Goal: Task Accomplishment & Management: Complete application form

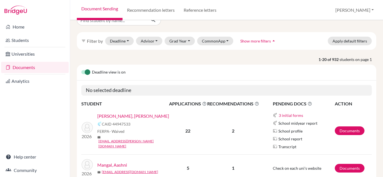
scroll to position [11, 0]
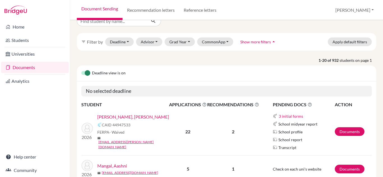
click at [130, 121] on link "[PERSON_NAME], [PERSON_NAME]" at bounding box center [133, 117] width 72 height 7
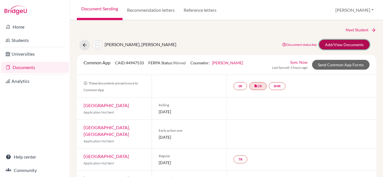
click at [323, 43] on link "Add/View Documents" at bounding box center [344, 45] width 50 height 10
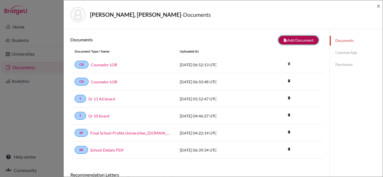
click at [304, 40] on button "note_add Add Document" at bounding box center [298, 40] width 40 height 9
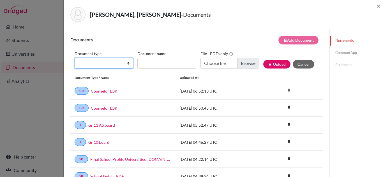
click at [128, 63] on select "Change explanation for Common App reports Counselor recommendation Internationa…" at bounding box center [104, 63] width 59 height 11
select select "2"
click at [75, 58] on select "Change explanation for Common App reports Counselor recommendation Internationa…" at bounding box center [104, 63] width 59 height 11
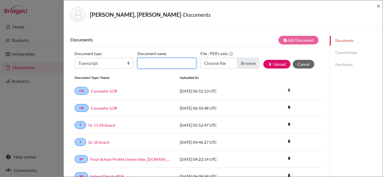
click at [162, 61] on input "Document name" at bounding box center [166, 63] width 59 height 11
type input "Initial Transcript"
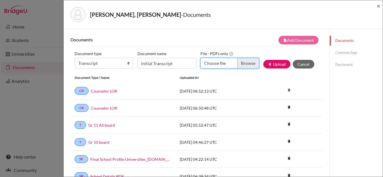
click at [216, 65] on input "Choose file" at bounding box center [229, 63] width 59 height 11
type input "C:\fakepath\[PERSON_NAME] Transcript.pdf"
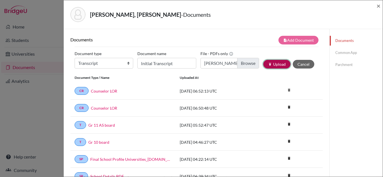
click at [280, 64] on button "publish Upload" at bounding box center [276, 64] width 27 height 9
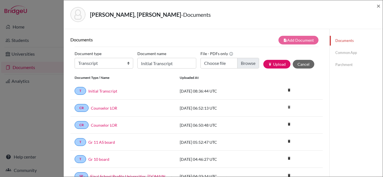
click at [339, 52] on link "Common App" at bounding box center [356, 53] width 53 height 10
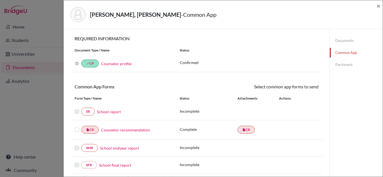
click at [111, 114] on link "School report" at bounding box center [109, 112] width 24 height 6
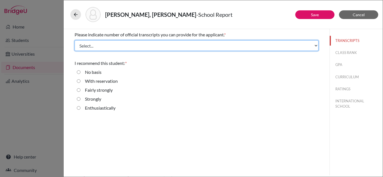
click at [309, 47] on select "Select... 1 2 3 4" at bounding box center [197, 45] width 244 height 11
select select "3"
click at [75, 40] on select "Select... 1 2 3 4" at bounding box center [197, 45] width 244 height 11
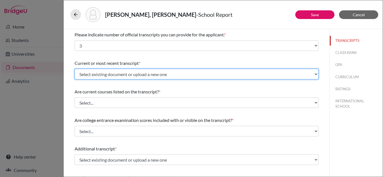
click at [228, 75] on select "Select existing document or upload a new one Gr 11 AS board Initial Transcript …" at bounding box center [197, 74] width 244 height 11
select select "690775"
click at [75, 69] on select "Select existing document or upload a new one Gr 11 AS board Initial Transcript …" at bounding box center [197, 74] width 244 height 11
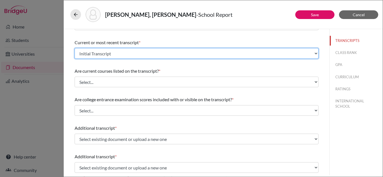
scroll to position [23, 0]
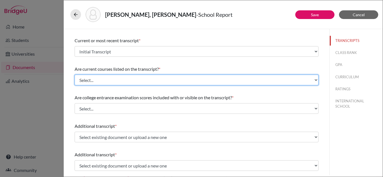
click at [204, 79] on select "Select... Yes No" at bounding box center [197, 80] width 244 height 11
select select "0"
click at [75, 75] on select "Select... Yes No" at bounding box center [197, 80] width 244 height 11
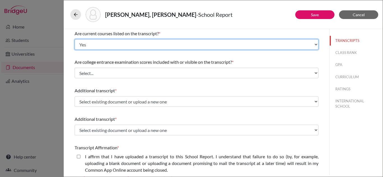
scroll to position [64, 0]
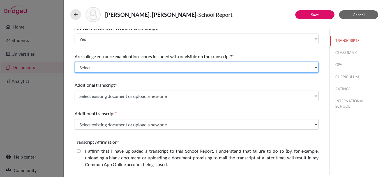
click at [195, 67] on select "Select... Yes No" at bounding box center [197, 67] width 244 height 11
select select "1"
click at [75, 62] on select "Select... Yes No" at bounding box center [197, 67] width 244 height 11
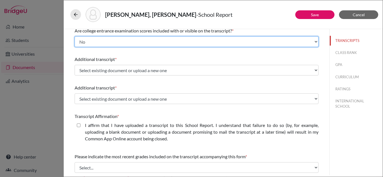
scroll to position [93, 0]
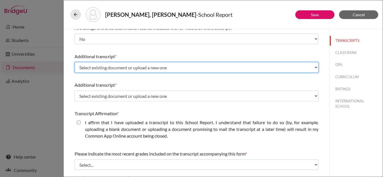
click at [182, 69] on select "Select existing document or upload a new one Gr 11 AS board Initial Transcript …" at bounding box center [197, 67] width 244 height 11
select select "688893"
click at [75, 62] on select "Select existing document or upload a new one Gr 11 AS board Initial Transcript …" at bounding box center [197, 67] width 244 height 11
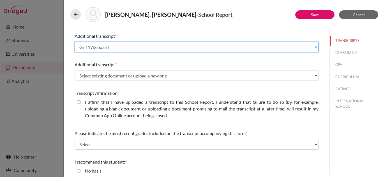
scroll to position [114, 0]
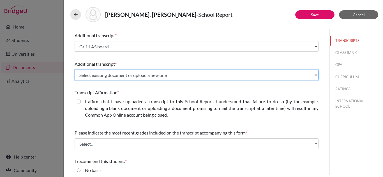
click at [165, 75] on select "Select existing document or upload a new one Gr 11 AS board Initial Transcript …" at bounding box center [197, 75] width 244 height 11
select select "679705"
click at [75, 70] on select "Select existing document or upload a new one Gr 11 AS board Initial Transcript …" at bounding box center [197, 75] width 244 height 11
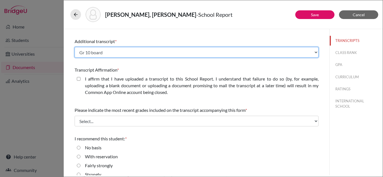
scroll to position [138, 0]
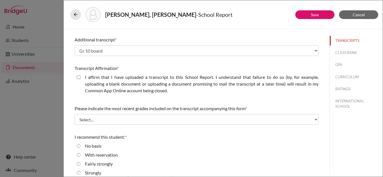
click at [80, 78] on closed\ "I affirm that I have uploaded a transcript to this School Report. I understand …" at bounding box center [79, 77] width 4 height 7
checkbox closed\ "true"
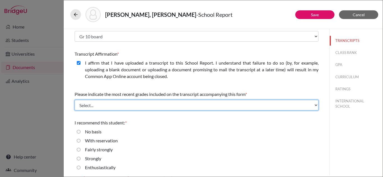
click at [162, 105] on select "Select... Final junior year grades 1st Quarter senior year grades 2nd Quarter/1…" at bounding box center [197, 105] width 244 height 11
select select "1"
click at [75, 100] on select "Select... Final junior year grades 1st Quarter senior year grades 2nd Quarter/1…" at bounding box center [197, 105] width 244 height 11
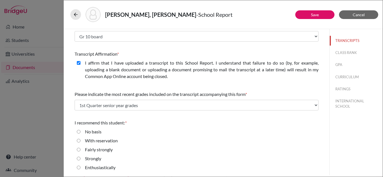
click at [79, 159] on input "Strongly" at bounding box center [79, 159] width 4 height 7
radio input "true"
click at [310, 16] on button "Save" at bounding box center [314, 14] width 39 height 9
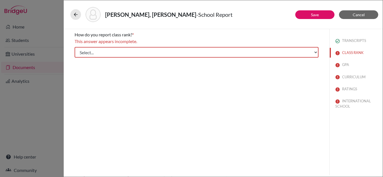
scroll to position [0, 0]
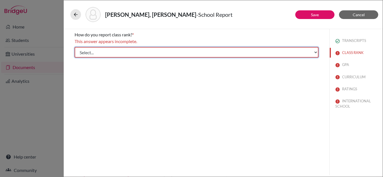
click at [213, 54] on select "Select... Exact Decile Quintile Quartile None" at bounding box center [197, 52] width 244 height 11
select select "5"
click at [75, 47] on select "Select... Exact Decile Quintile Quartile None" at bounding box center [197, 52] width 244 height 11
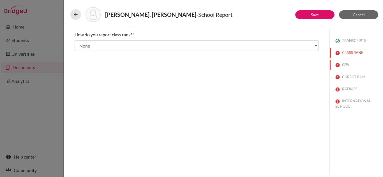
click at [345, 63] on button "GPA" at bounding box center [356, 65] width 53 height 10
click at [79, 59] on input "No" at bounding box center [79, 59] width 4 height 7
radio input "true"
click at [351, 76] on button "CURRICULUM" at bounding box center [356, 77] width 53 height 10
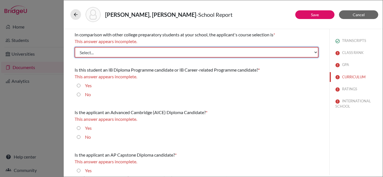
click at [195, 55] on select "Select... Less than demanding Average [PERSON_NAME] Very demanding Most demandi…" at bounding box center [197, 52] width 244 height 11
click at [75, 47] on select "Select... Less than demanding Average [PERSON_NAME] Very demanding Most demandi…" at bounding box center [197, 52] width 244 height 11
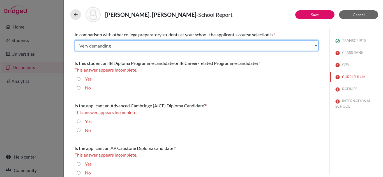
scroll to position [5, 0]
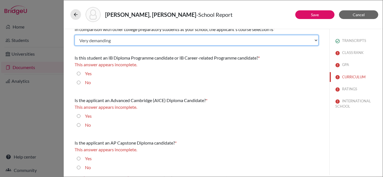
click at [316, 41] on select "Select... Less than demanding Average [PERSON_NAME] Very demanding Most demandi…" at bounding box center [197, 40] width 244 height 11
select select "4"
click at [75, 35] on select "Select... Less than demanding Average [PERSON_NAME] Very demanding Most demandi…" at bounding box center [197, 40] width 244 height 11
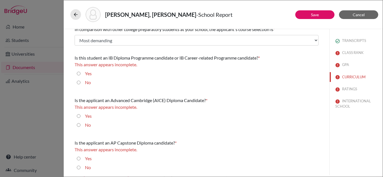
click at [79, 83] on input "No" at bounding box center [79, 82] width 4 height 7
radio input "true"
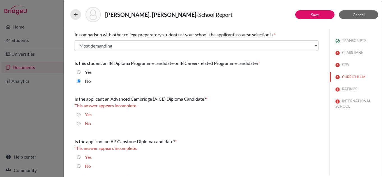
scroll to position [0, 0]
click at [79, 124] on input "No" at bounding box center [79, 124] width 4 height 7
radio input "true"
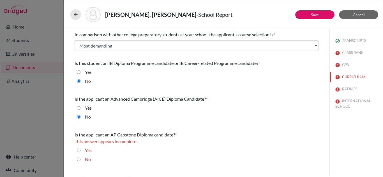
click at [78, 159] on input "No" at bounding box center [79, 159] width 4 height 7
radio input "true"
click at [350, 90] on button "RATINGS" at bounding box center [356, 89] width 53 height 10
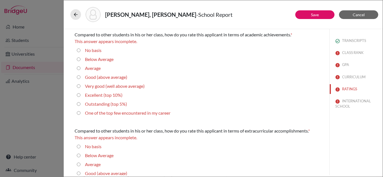
click at [162, 67] on div "Average" at bounding box center [197, 69] width 244 height 9
click at [78, 87] on average\) "Very good (well above average)" at bounding box center [79, 86] width 4 height 7
radio average\) "true"
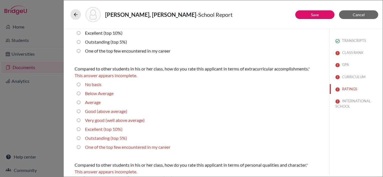
scroll to position [56, 0]
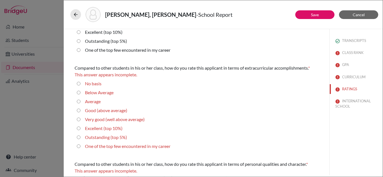
click at [77, 130] on 10\%\) "Excellent (top 10%)" at bounding box center [79, 128] width 4 height 7
radio 10\%\) "true"
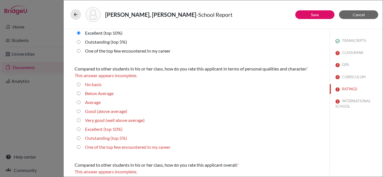
click at [79, 130] on 10\%\) "Excellent (top 10%)" at bounding box center [79, 129] width 4 height 7
radio 10\%\) "true"
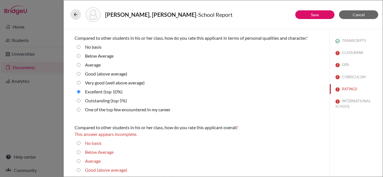
scroll to position [214, 0]
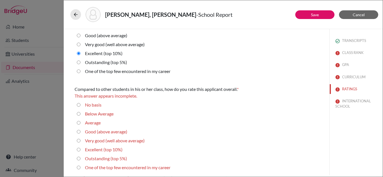
click at [79, 149] on 10\%\) "Excellent (top 10%)" at bounding box center [79, 150] width 4 height 7
radio 10\%\) "true"
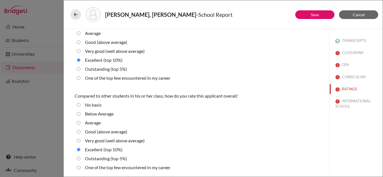
click at [77, 160] on 5\%\) "Outstanding (top 5%)" at bounding box center [79, 159] width 4 height 7
radio 5\%\) "true"
click at [351, 101] on button "INTERNATIONAL SCHOOL" at bounding box center [356, 103] width 53 height 15
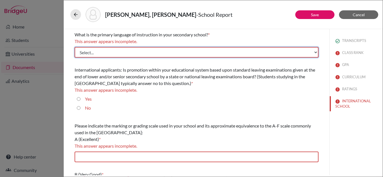
click at [246, 53] on select "Select... Albanian Arabic Armenian Assamese Azerbaijani Belarusian Bengali Bulg…" at bounding box center [197, 52] width 244 height 11
select select "14"
click at [75, 47] on select "Select... Albanian Arabic Armenian Assamese Azerbaijani Belarusian Bengali Bulg…" at bounding box center [197, 52] width 244 height 11
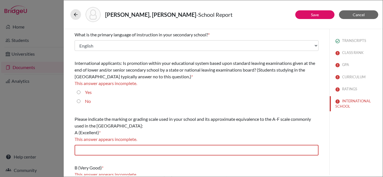
click at [78, 93] on input "Yes" at bounding box center [79, 92] width 4 height 7
radio input "true"
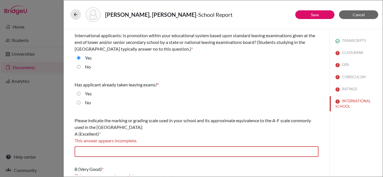
scroll to position [29, 0]
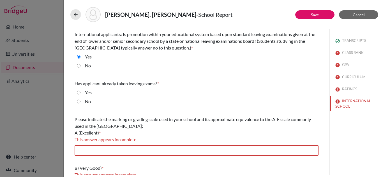
click at [78, 100] on input "No" at bounding box center [79, 101] width 4 height 7
radio input "true"
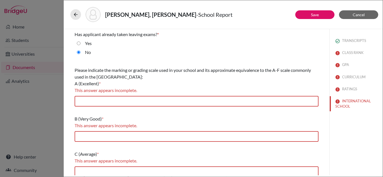
scroll to position [83, 0]
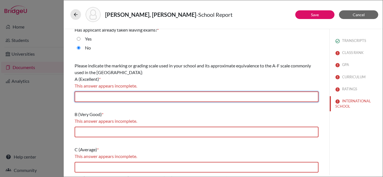
click at [158, 95] on input "text" at bounding box center [197, 97] width 244 height 11
type input "A*(89-100) A (80-88)"
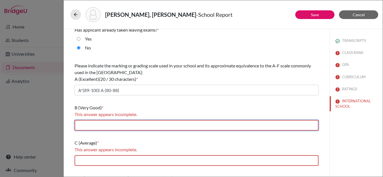
click at [117, 124] on input "text" at bounding box center [197, 125] width 244 height 11
type input "B (70-79)"
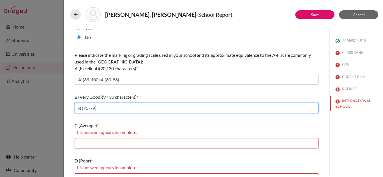
scroll to position [94, 0]
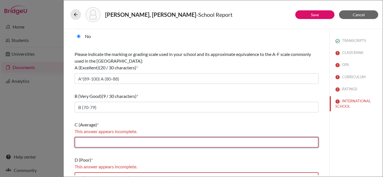
click at [110, 141] on input "text" at bounding box center [197, 142] width 244 height 11
type input "C (60-69), D (50-59)"
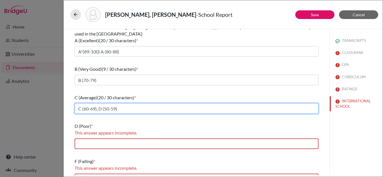
scroll to position [122, 0]
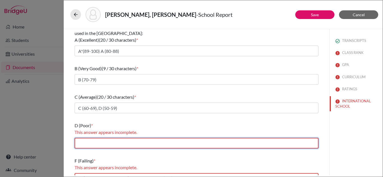
click at [114, 143] on input "text" at bounding box center [197, 143] width 244 height 11
type input "E (40-49)"
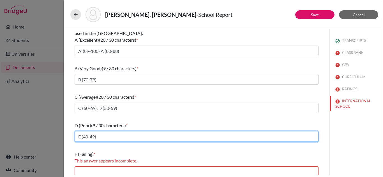
scroll to position [126, 0]
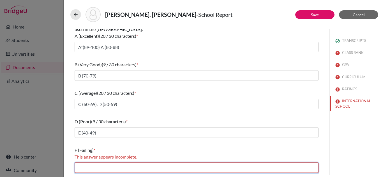
click at [102, 169] on input "text" at bounding box center [197, 168] width 244 height 11
type input "Below 40"
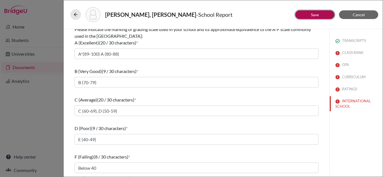
click at [304, 15] on button "Save" at bounding box center [314, 14] width 39 height 9
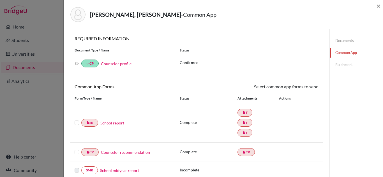
click at [77, 120] on label at bounding box center [77, 120] width 4 height 0
click at [0, 0] on input "checkbox" at bounding box center [0, 0] width 0 height 0
click at [75, 150] on label at bounding box center [77, 150] width 4 height 0
click at [0, 0] on input "checkbox" at bounding box center [0, 0] width 0 height 0
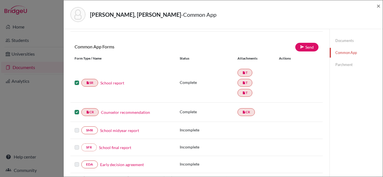
scroll to position [40, 0]
click at [311, 46] on link "Send" at bounding box center [306, 47] width 23 height 9
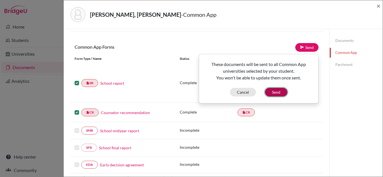
click at [275, 94] on button "Send" at bounding box center [276, 92] width 22 height 9
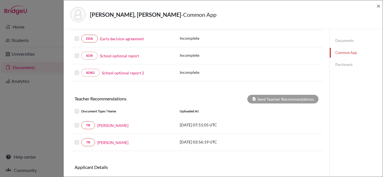
scroll to position [171, 0]
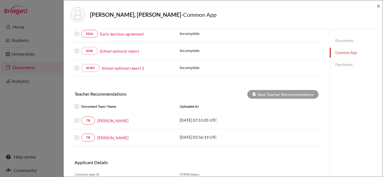
click at [81, 117] on label at bounding box center [81, 117] width 0 height 0
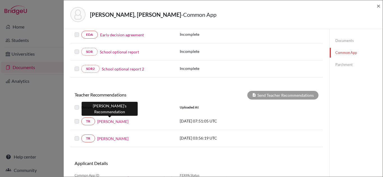
scroll to position [172, 0]
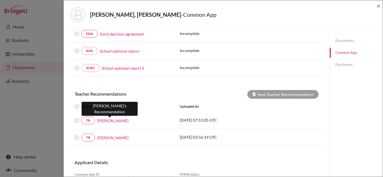
click at [106, 123] on link "[PERSON_NAME]" at bounding box center [112, 121] width 31 height 6
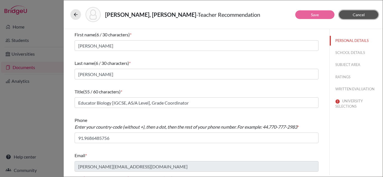
click at [363, 12] on button "Cancel" at bounding box center [358, 14] width 39 height 9
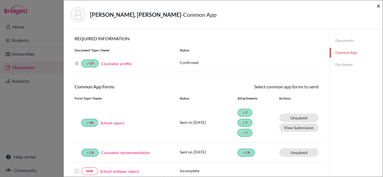
click at [380, 7] on span "×" at bounding box center [379, 6] width 4 height 8
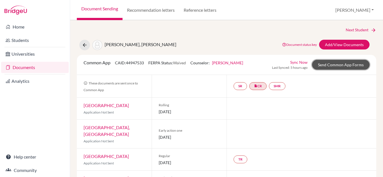
click at [344, 63] on link "Send Common App Forms" at bounding box center [340, 65] width 57 height 10
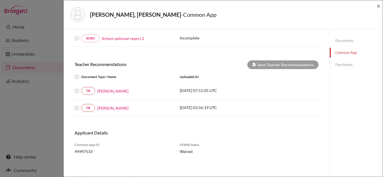
scroll to position [201, 0]
click at [81, 88] on label at bounding box center [81, 88] width 0 height 0
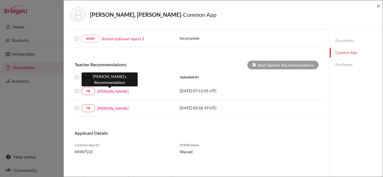
click at [105, 92] on link "[PERSON_NAME]" at bounding box center [112, 92] width 31 height 6
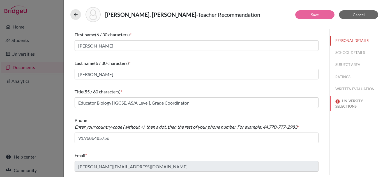
click at [344, 104] on button "UNIVERSITY SELECTIONS" at bounding box center [356, 103] width 53 height 15
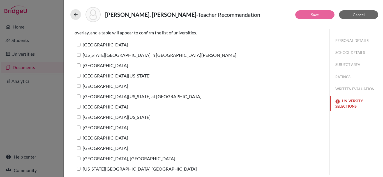
scroll to position [40, 0]
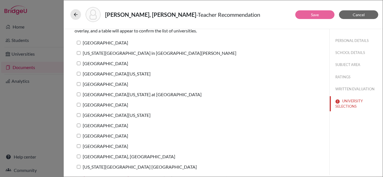
click at [78, 94] on input "[GEOGRAPHIC_DATA][US_STATE] at [GEOGRAPHIC_DATA]" at bounding box center [79, 95] width 4 height 4
checkbox input "true"
click at [311, 16] on link "Save" at bounding box center [315, 14] width 8 height 5
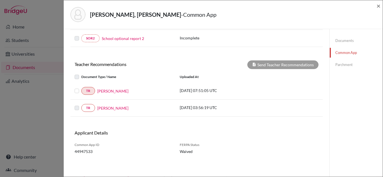
scroll to position [199, 0]
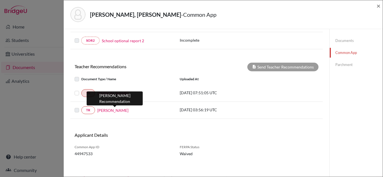
click at [108, 112] on link "[PERSON_NAME]" at bounding box center [112, 111] width 31 height 6
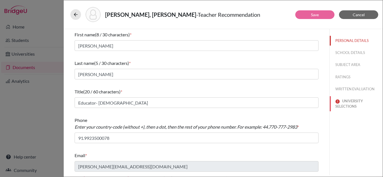
click at [343, 102] on button "UNIVERSITY SELECTIONS" at bounding box center [356, 103] width 53 height 15
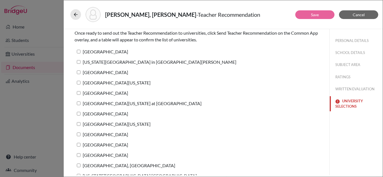
scroll to position [31, 0]
click at [79, 105] on input "[GEOGRAPHIC_DATA][US_STATE] at [GEOGRAPHIC_DATA]" at bounding box center [79, 104] width 4 height 4
checkbox input "true"
click at [309, 15] on button "Save" at bounding box center [314, 14] width 39 height 9
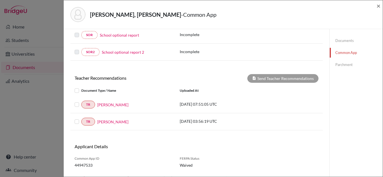
scroll to position [202, 0]
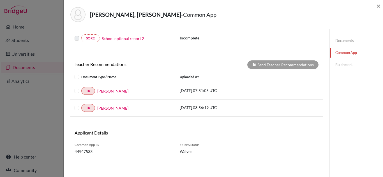
click at [81, 88] on label at bounding box center [81, 88] width 0 height 0
click at [0, 0] on input "checkbox" at bounding box center [0, 0] width 0 height 0
click at [81, 105] on label at bounding box center [81, 105] width 0 height 0
click at [0, 0] on input "checkbox" at bounding box center [0, 0] width 0 height 0
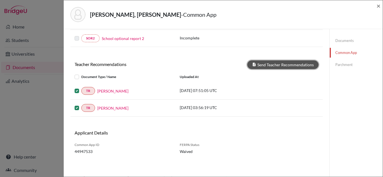
click at [285, 66] on button "Send Teacher Recommendations" at bounding box center [282, 65] width 71 height 9
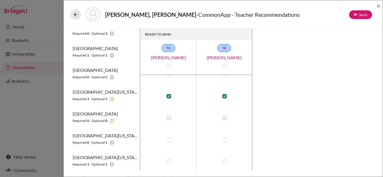
scroll to position [187, 0]
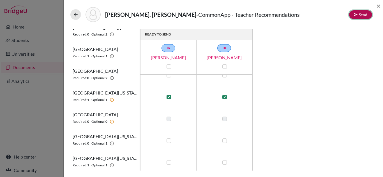
click at [364, 15] on button "Send" at bounding box center [360, 14] width 23 height 9
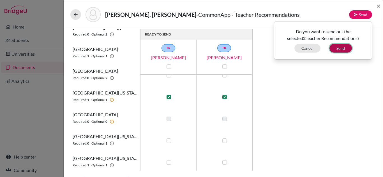
click at [343, 49] on button "Send" at bounding box center [340, 48] width 22 height 9
